Goal: Information Seeking & Learning: Learn about a topic

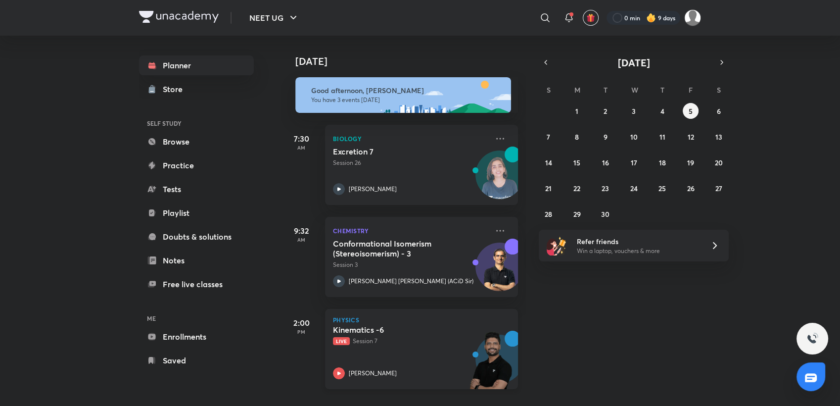
click at [432, 349] on div "Kinematics -6 Live Session 7 [PERSON_NAME]" at bounding box center [410, 352] width 155 height 54
